Goal: Task Accomplishment & Management: Complete application form

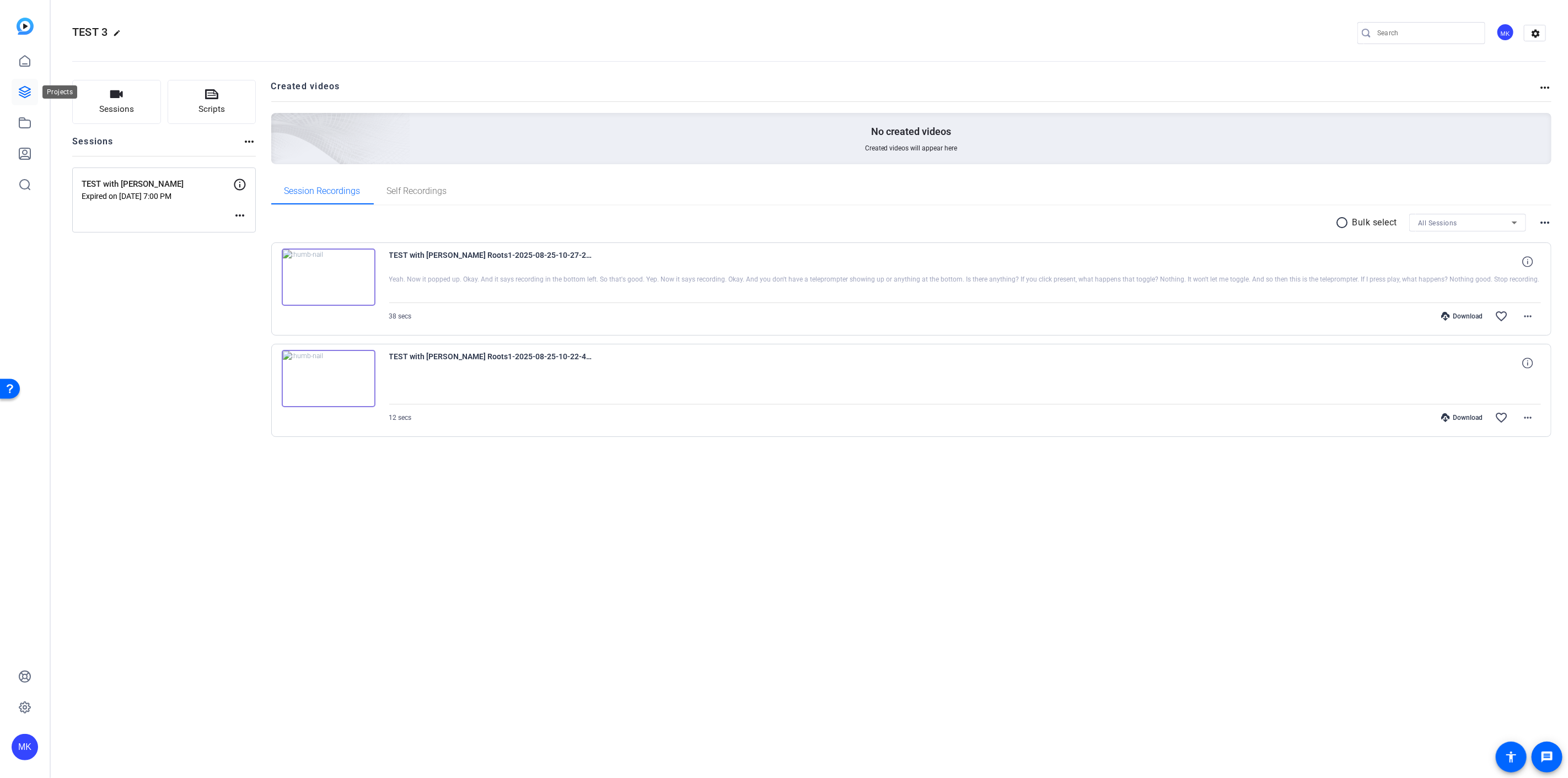
click at [23, 97] on icon at bounding box center [24, 92] width 14 height 14
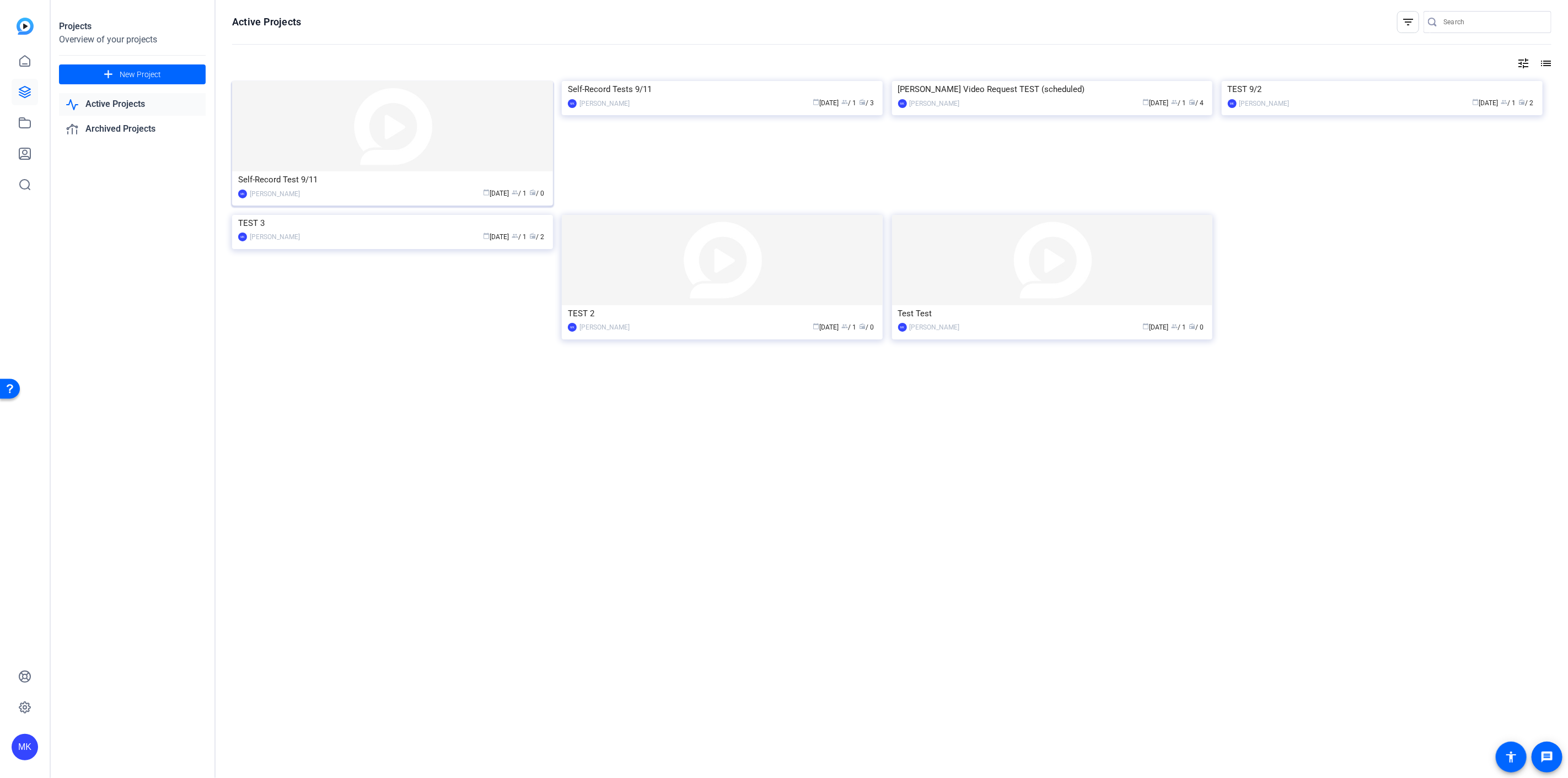
click at [399, 150] on img at bounding box center [392, 126] width 321 height 90
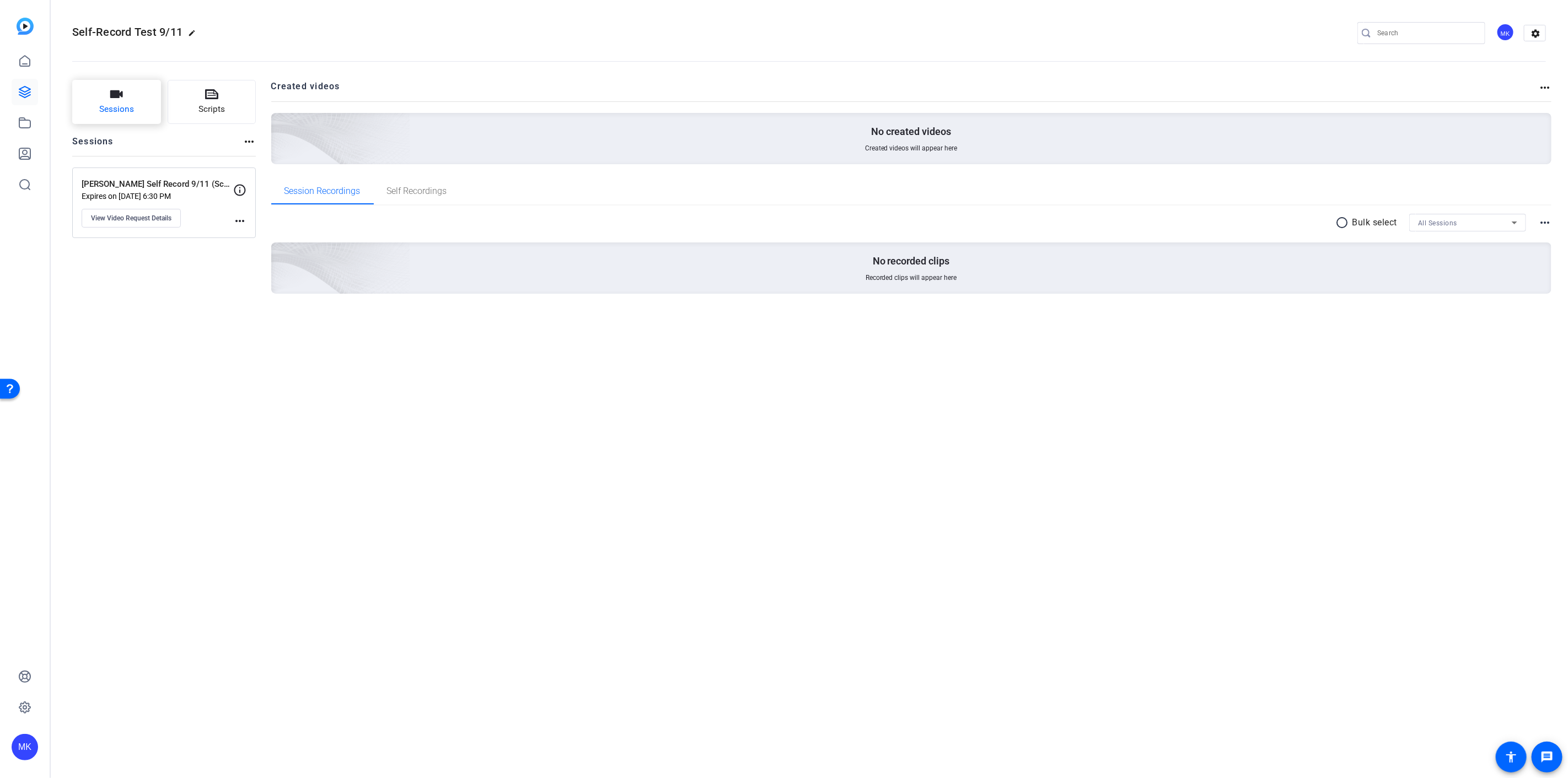
click at [118, 96] on icon "button" at bounding box center [116, 94] width 13 height 8
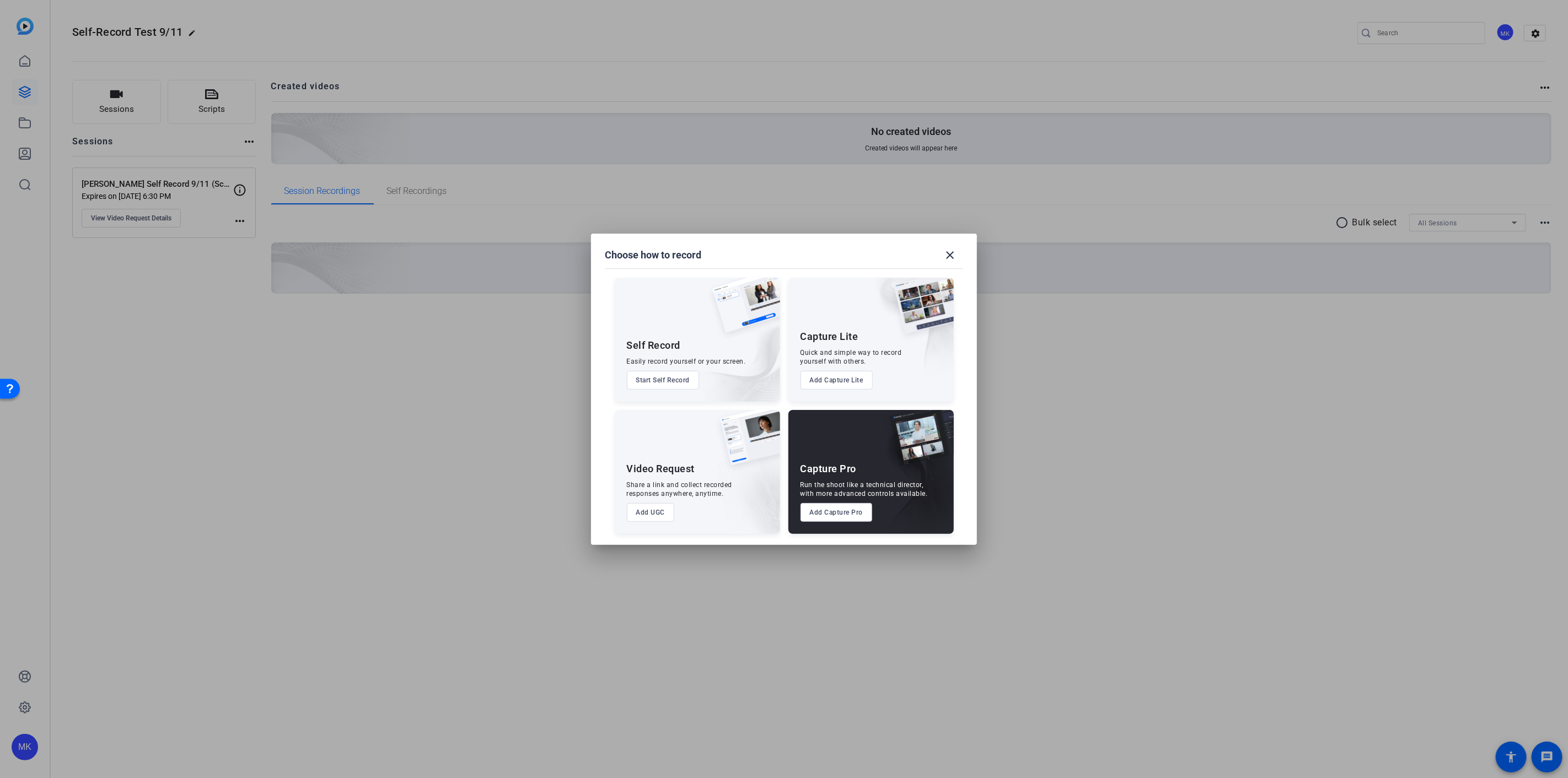
click at [655, 511] on button "Add UGC" at bounding box center [650, 512] width 48 height 19
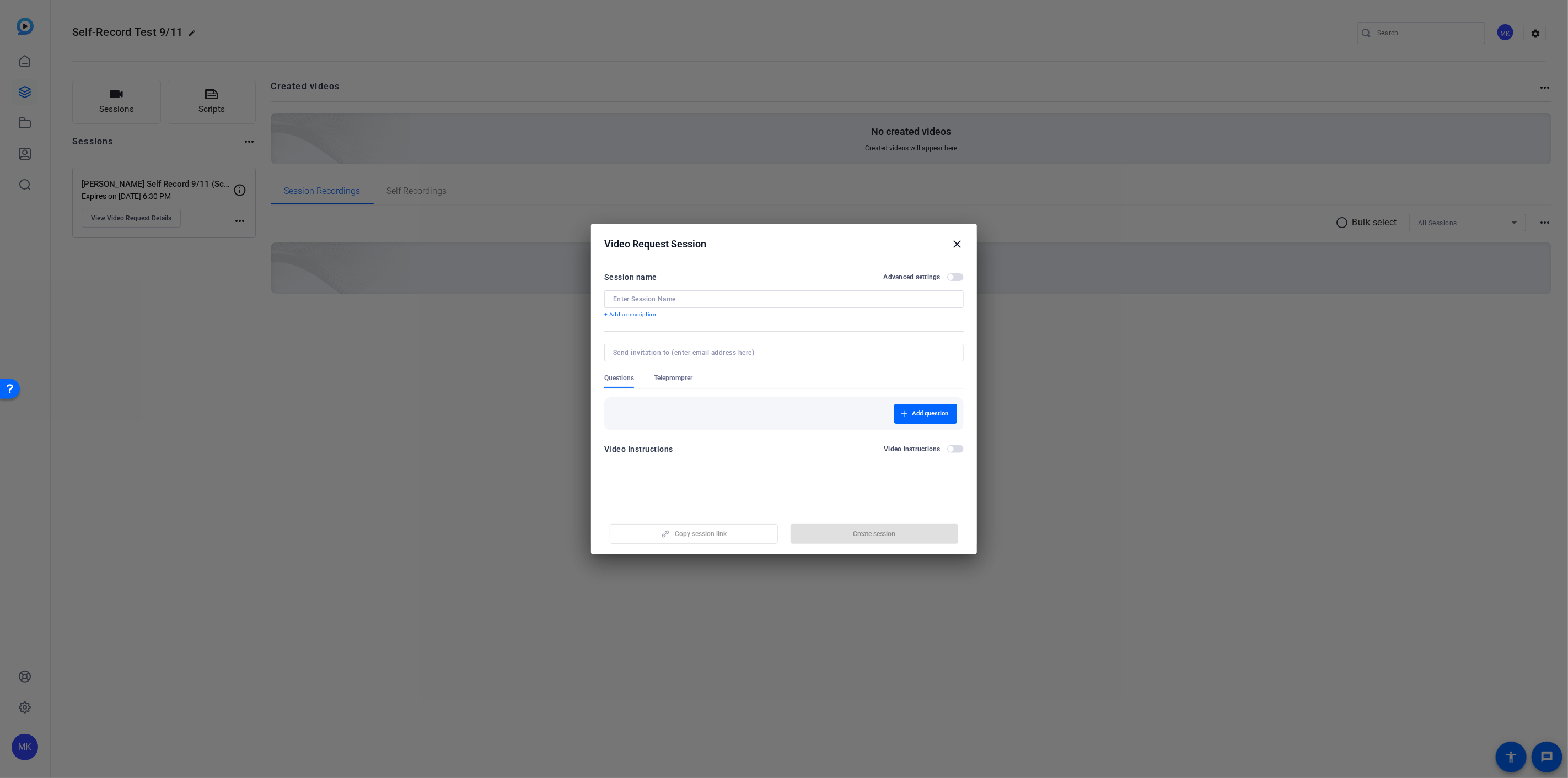
click at [676, 293] on div at bounding box center [784, 299] width 342 height 18
click at [650, 298] on input "[PERSON_NAME] Self-Record" at bounding box center [784, 299] width 342 height 9
click at [672, 301] on input "[PERSON_NAME] Self Record Scheduled" at bounding box center [784, 299] width 342 height 9
type input "[PERSON_NAME] Self Record (Scheduled)"
click at [956, 277] on span "button" at bounding box center [955, 277] width 16 height 8
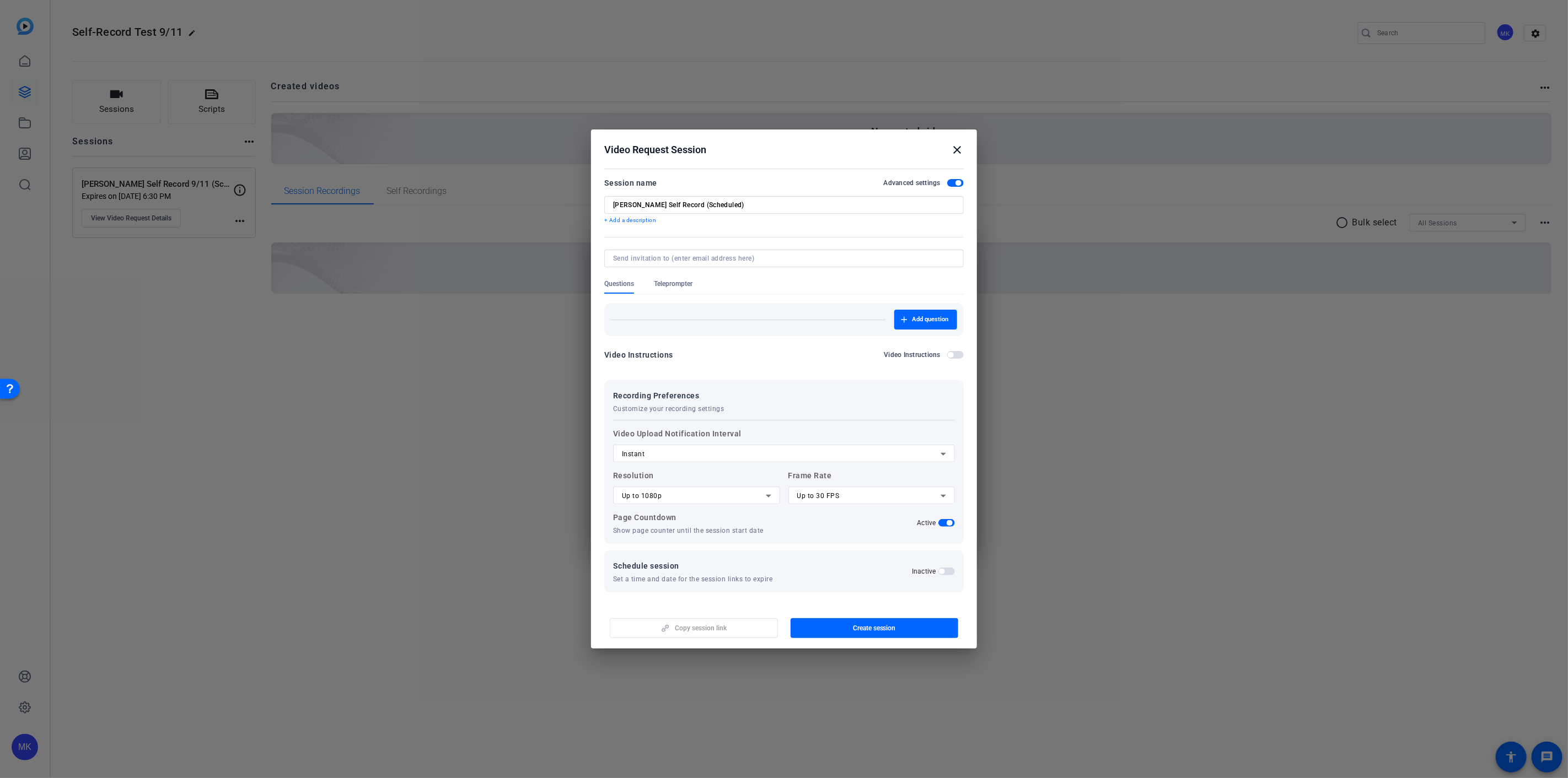
click at [686, 253] on div at bounding box center [784, 259] width 342 height 18
type input "[PERSON_NAME][EMAIL_ADDRESS][PERSON_NAME][DOMAIN_NAME]"
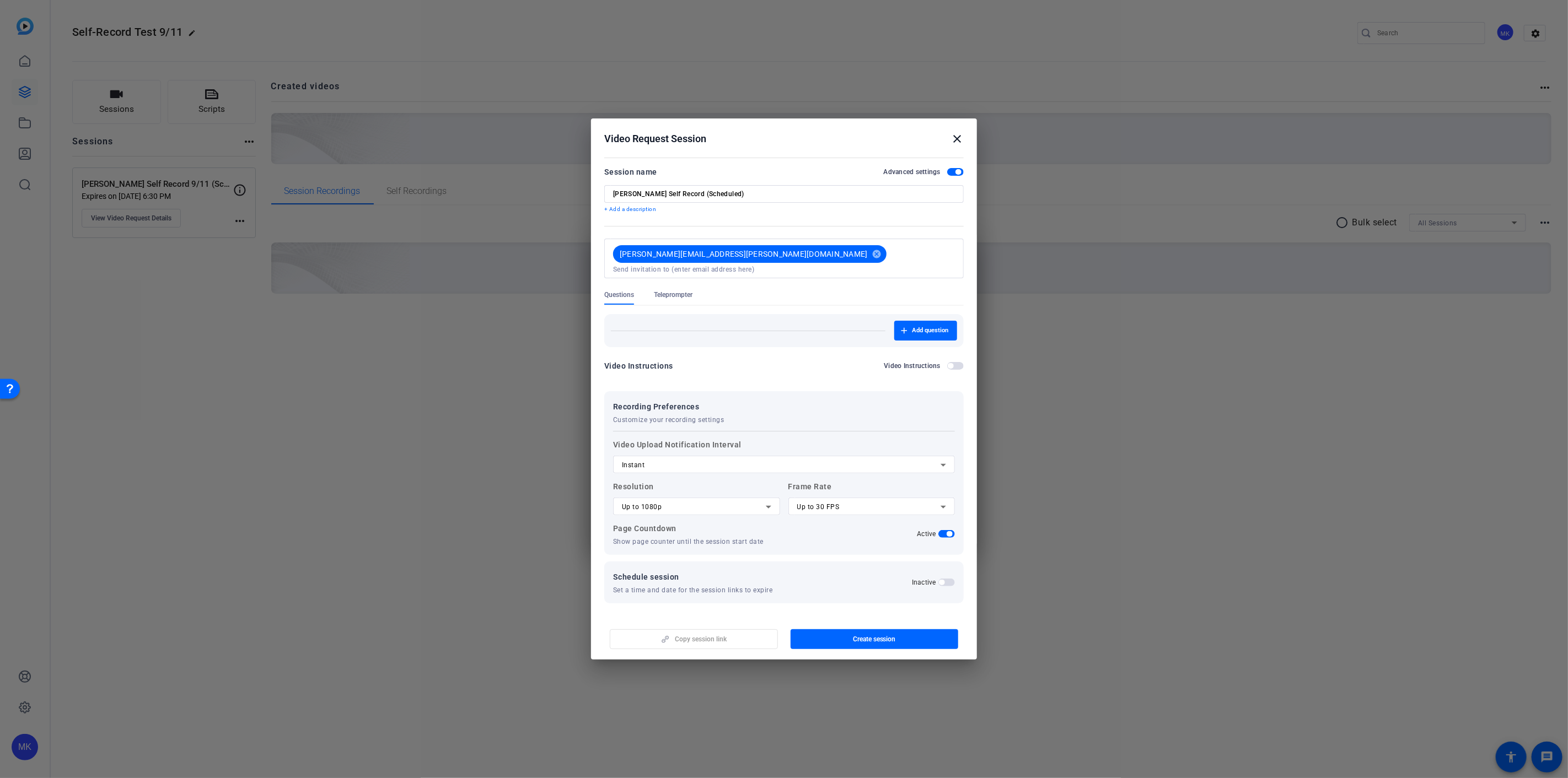
click at [944, 581] on span "button" at bounding box center [947, 582] width 16 height 8
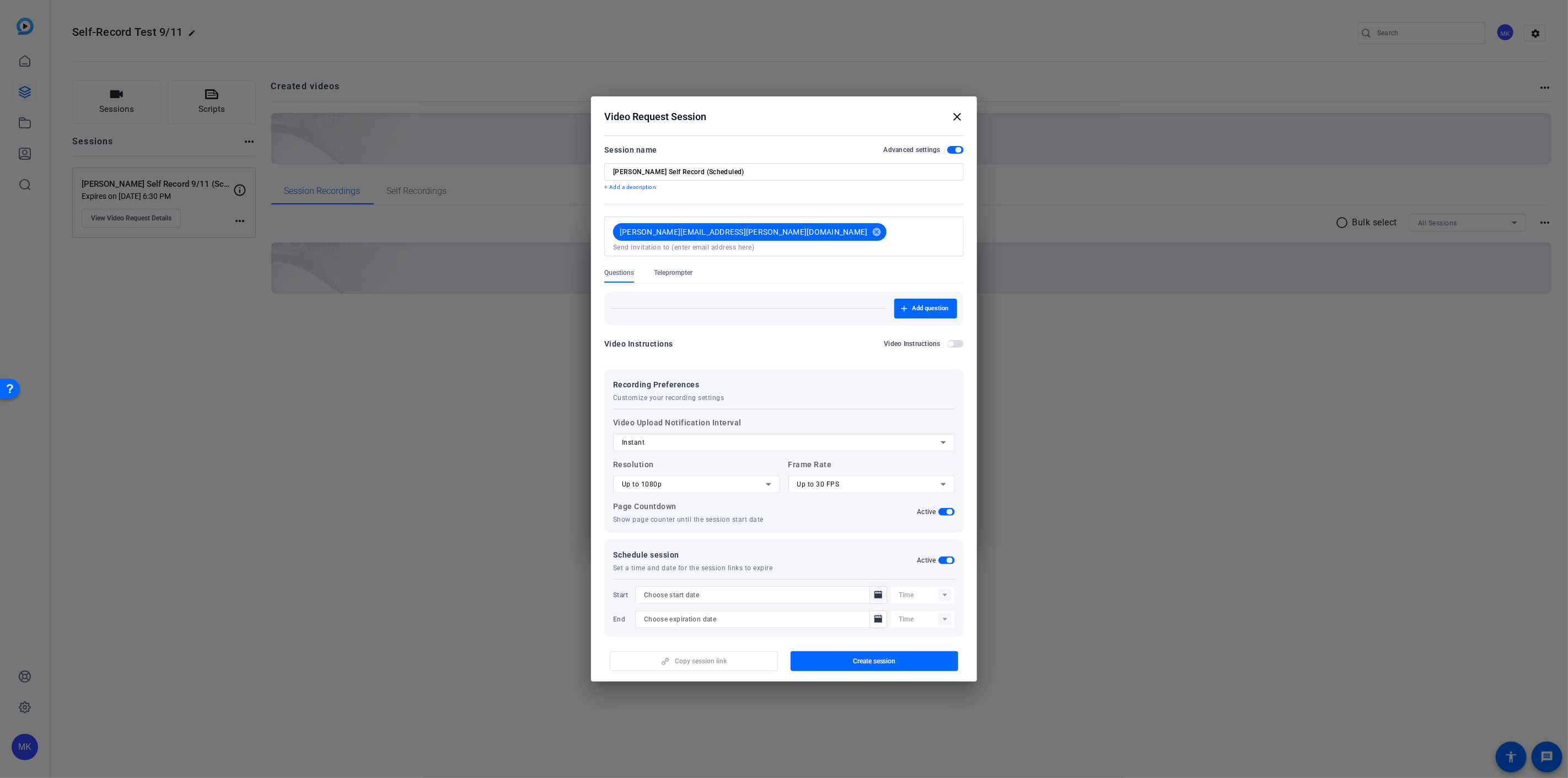
click at [875, 590] on icon "Open calendar" at bounding box center [878, 594] width 8 height 8
click at [741, 496] on span "11" at bounding box center [738, 495] width 20 height 20
type input "[DATE]"
click at [939, 588] on div at bounding box center [927, 596] width 56 height 18
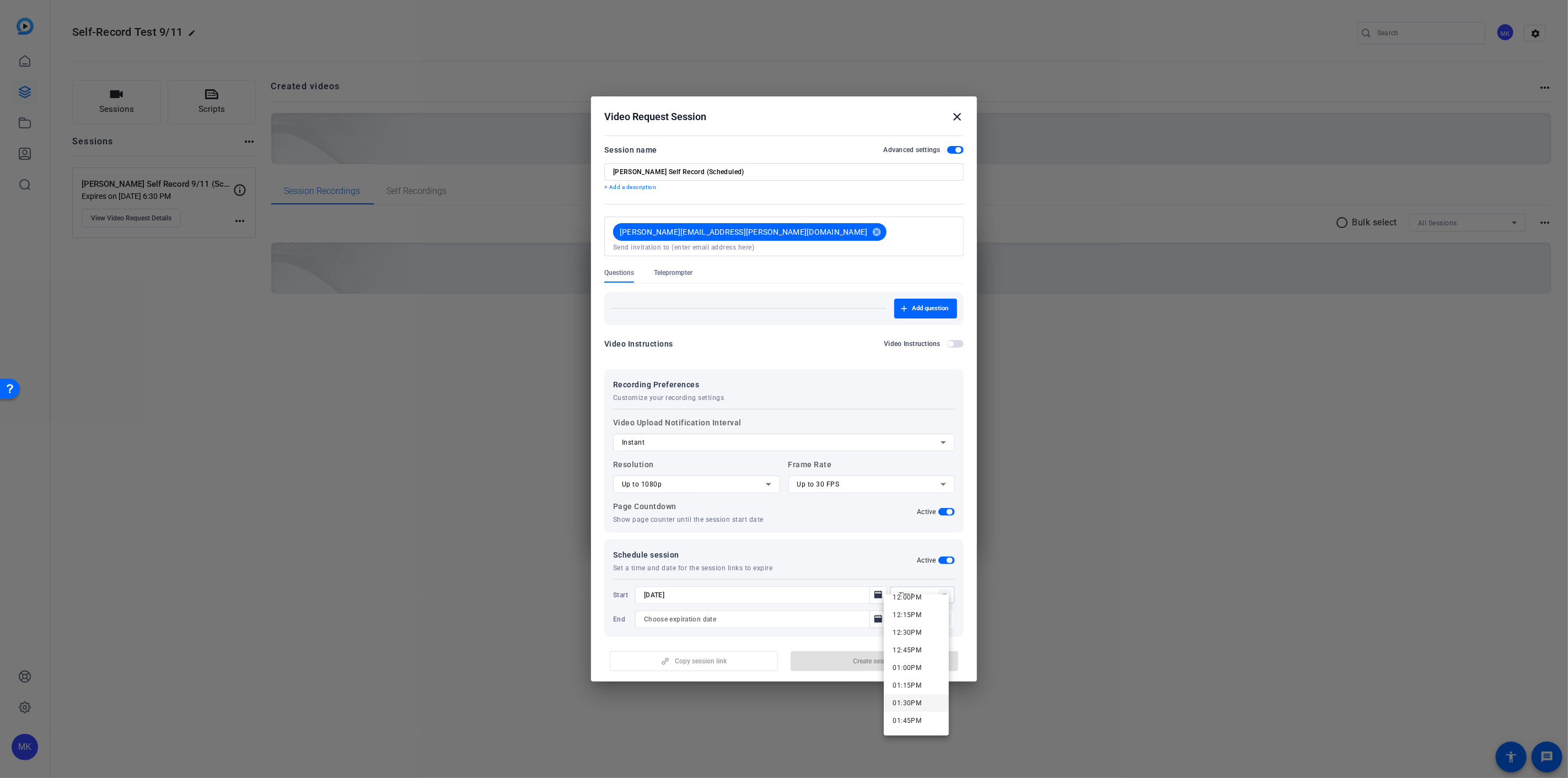
click at [921, 704] on mat-option "01:30PM" at bounding box center [916, 703] width 65 height 18
type input "01:30PM"
click at [786, 618] on div at bounding box center [756, 619] width 224 height 18
click at [872, 613] on mat-icon "Open calendar" at bounding box center [878, 619] width 14 height 14
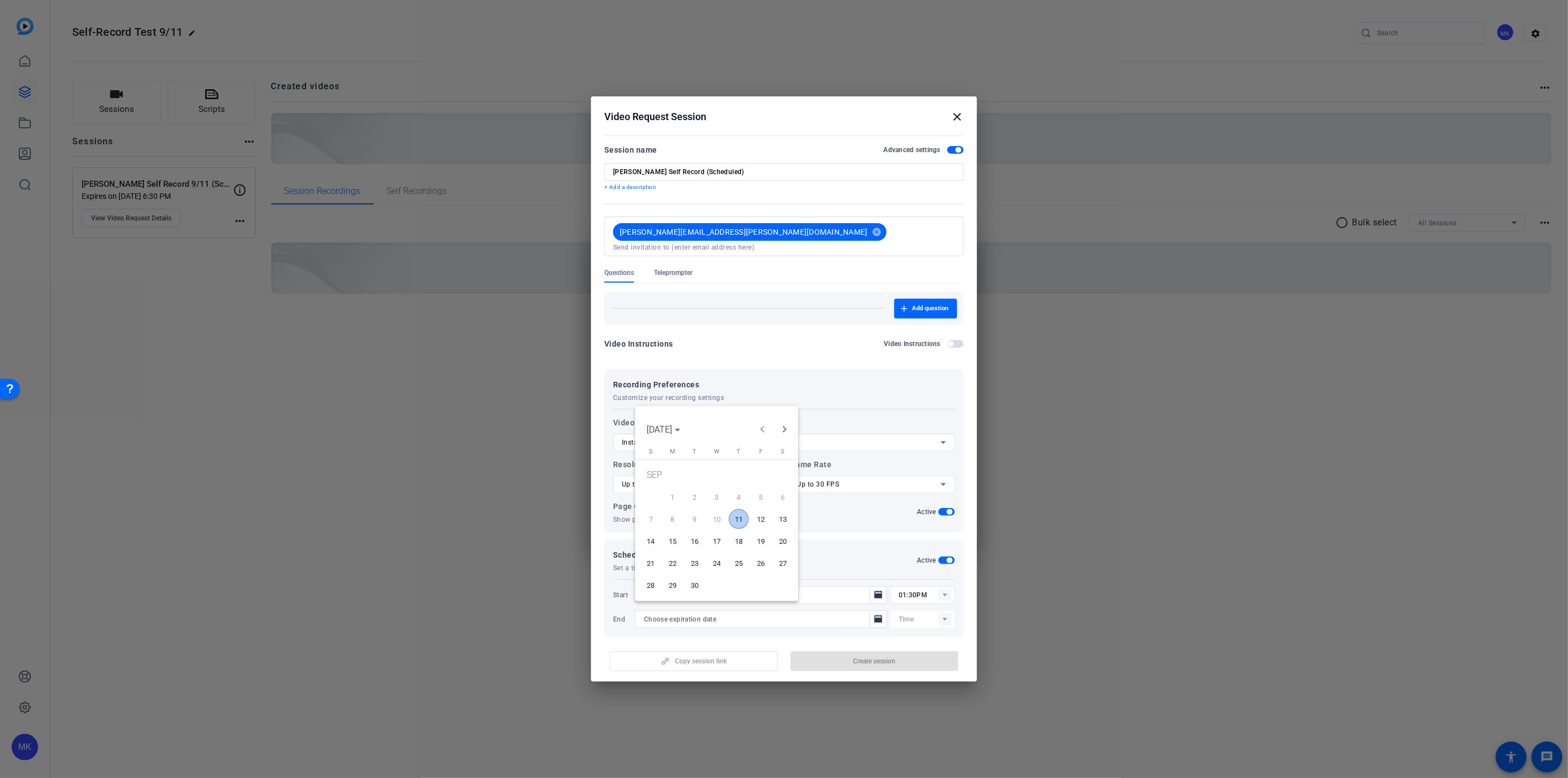
click at [737, 520] on span "11" at bounding box center [738, 519] width 20 height 20
type input "[DATE]"
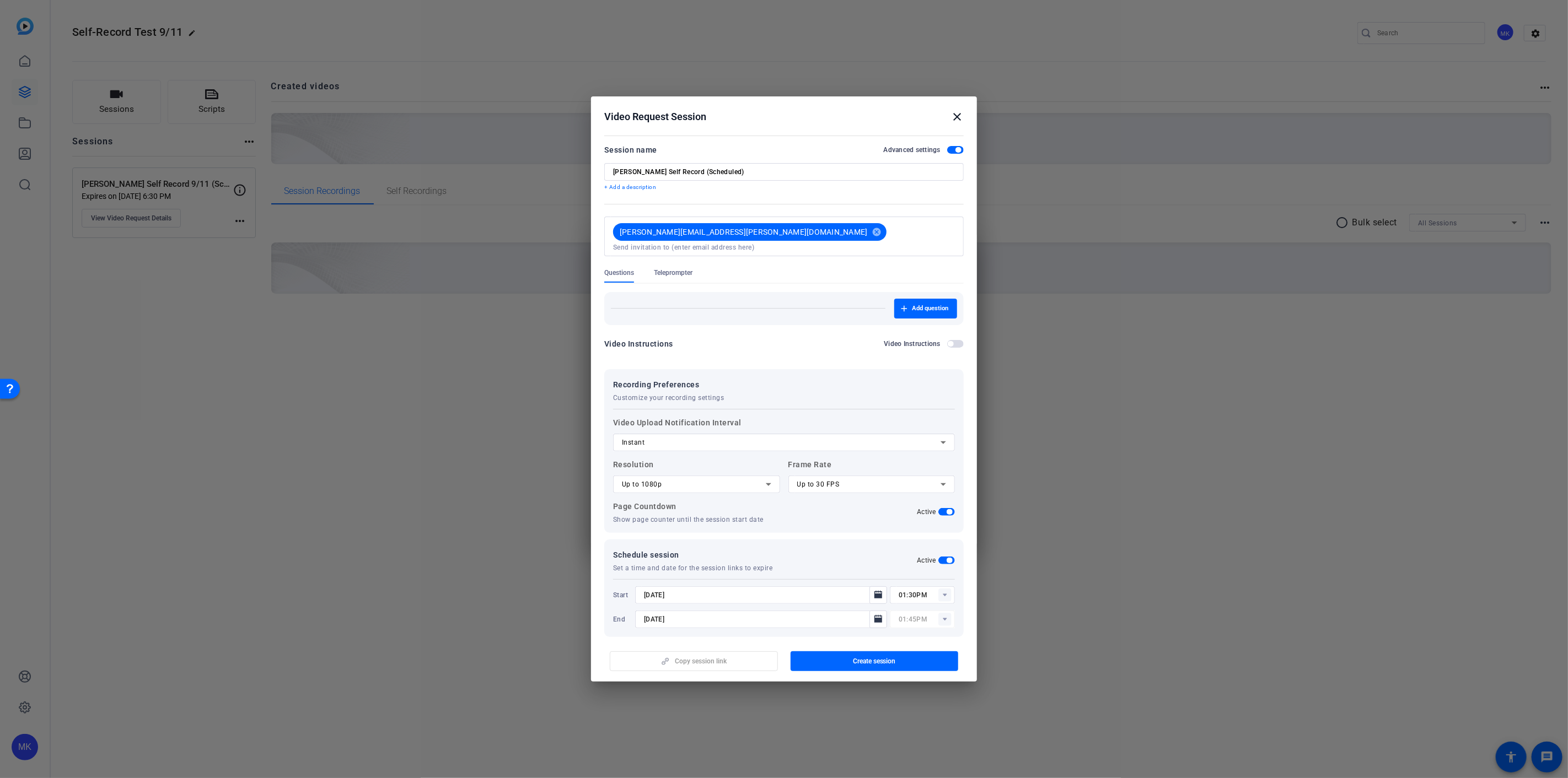
click at [936, 610] on div "01:45PM" at bounding box center [927, 619] width 56 height 18
click at [922, 627] on mat-option "06:30PM" at bounding box center [916, 622] width 65 height 18
type input "06:30PM"
click at [916, 662] on span "button" at bounding box center [875, 661] width 168 height 26
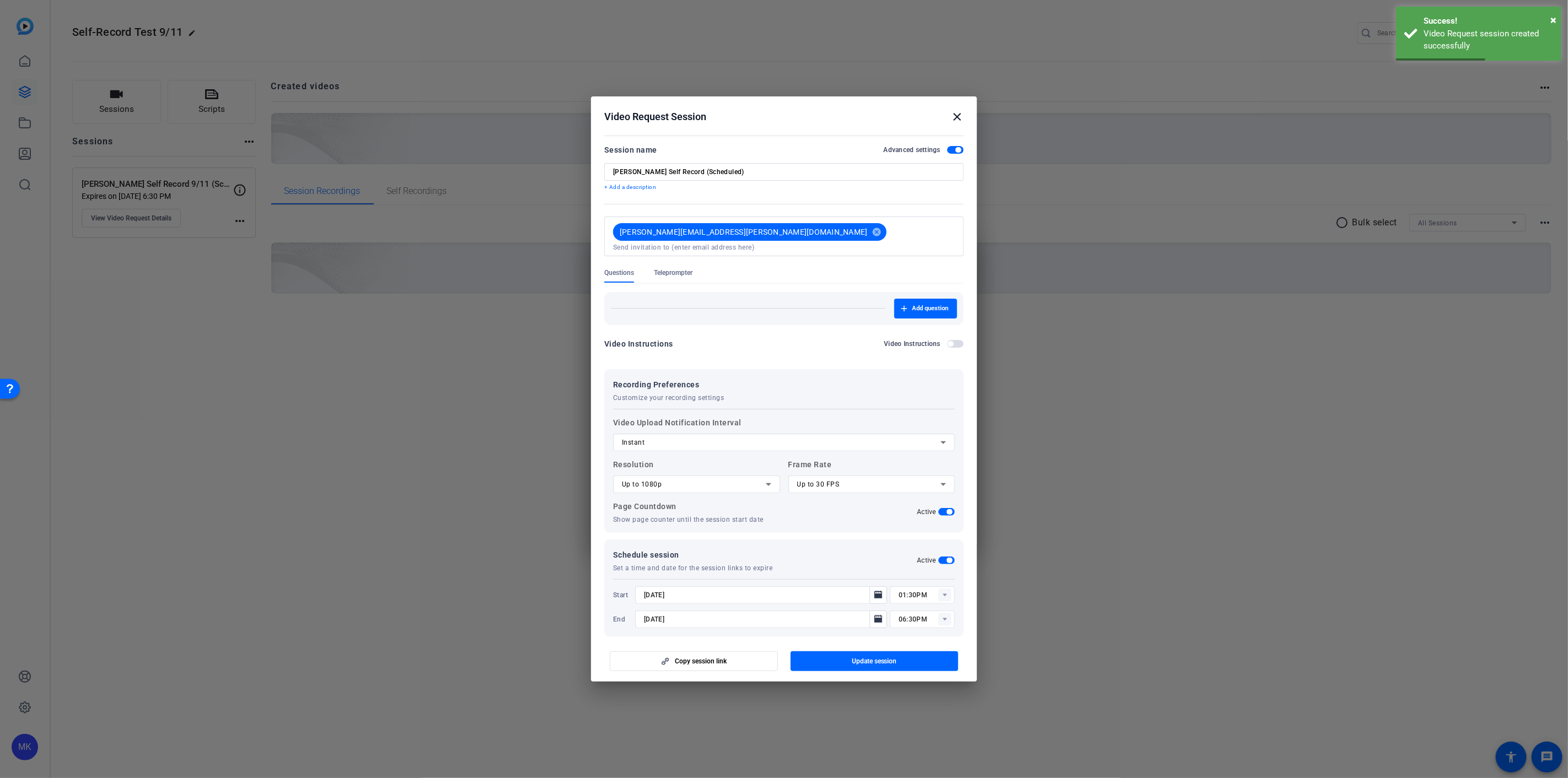
click at [958, 113] on mat-icon "close" at bounding box center [957, 116] width 14 height 14
